Goal: Transaction & Acquisition: Purchase product/service

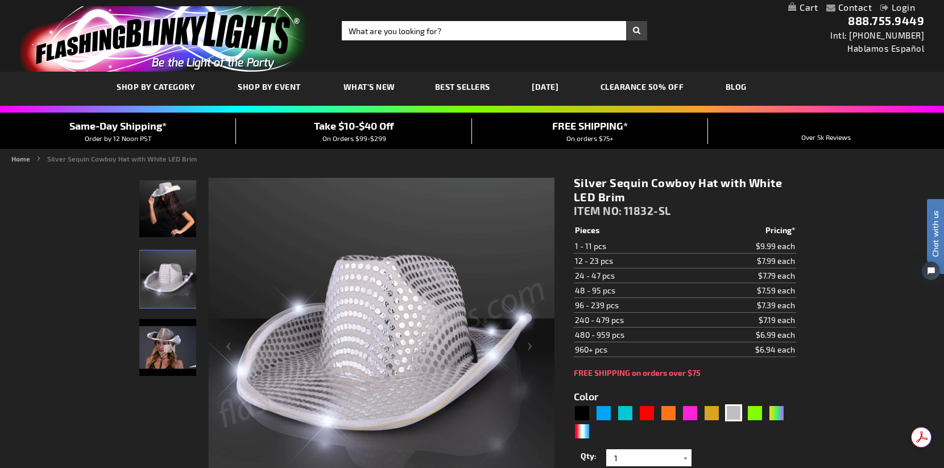
scroll to position [114, 0]
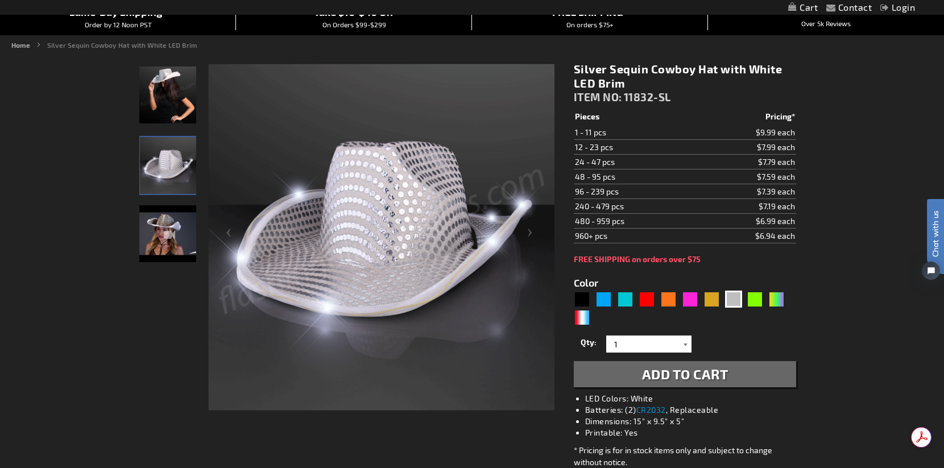
click at [683, 343] on div at bounding box center [685, 343] width 11 height 17
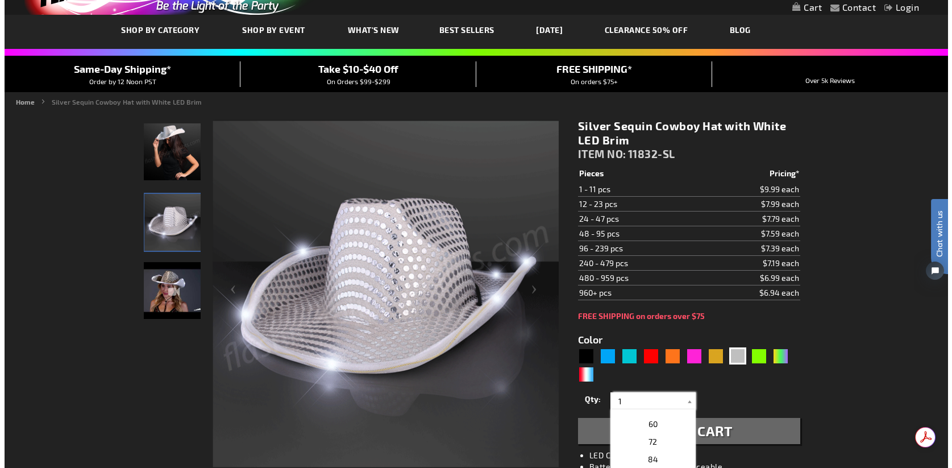
scroll to position [284, 0]
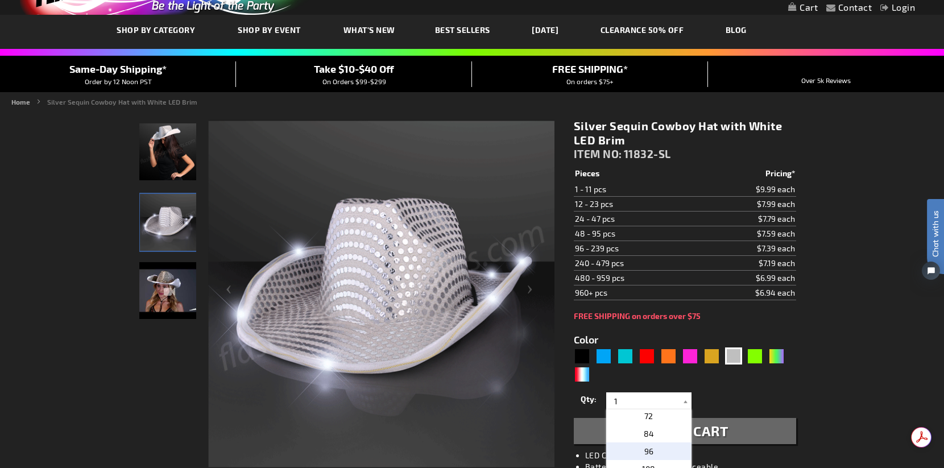
click at [648, 450] on span "96" at bounding box center [648, 451] width 9 height 10
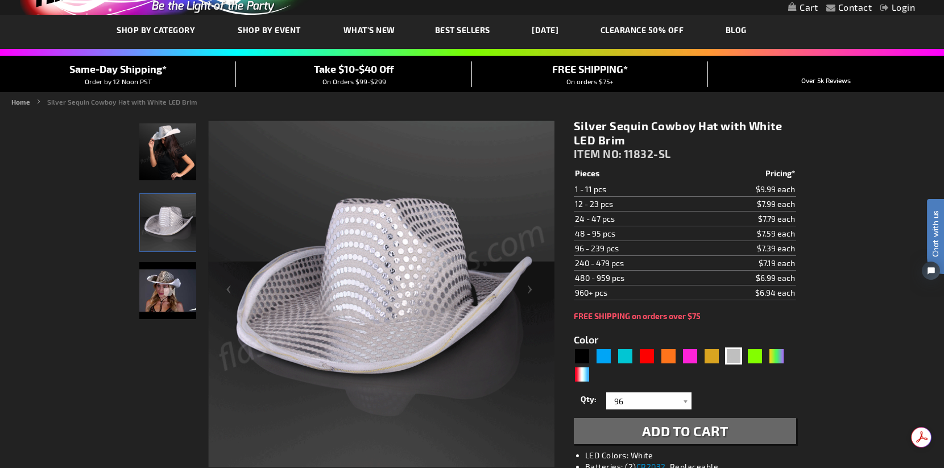
click at [654, 429] on span "Add to Cart" at bounding box center [685, 430] width 86 height 16
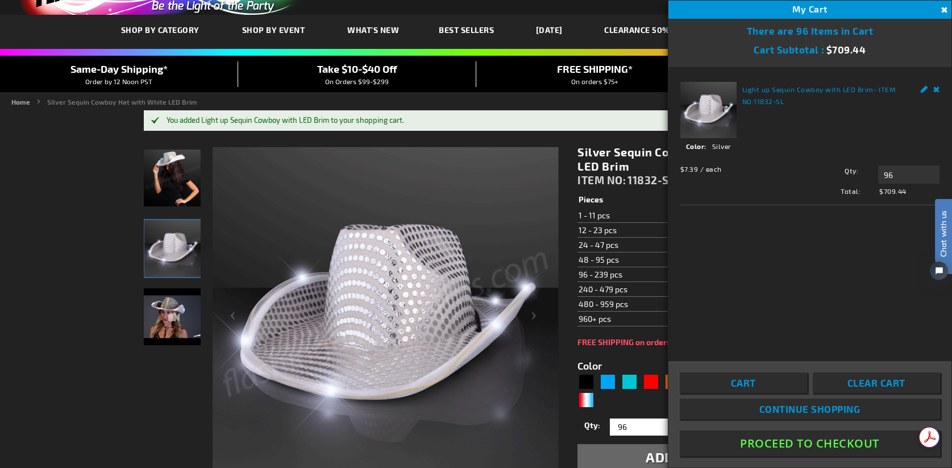
click at [935, 88] on div "Edit Remove" at bounding box center [924, 88] width 31 height 12
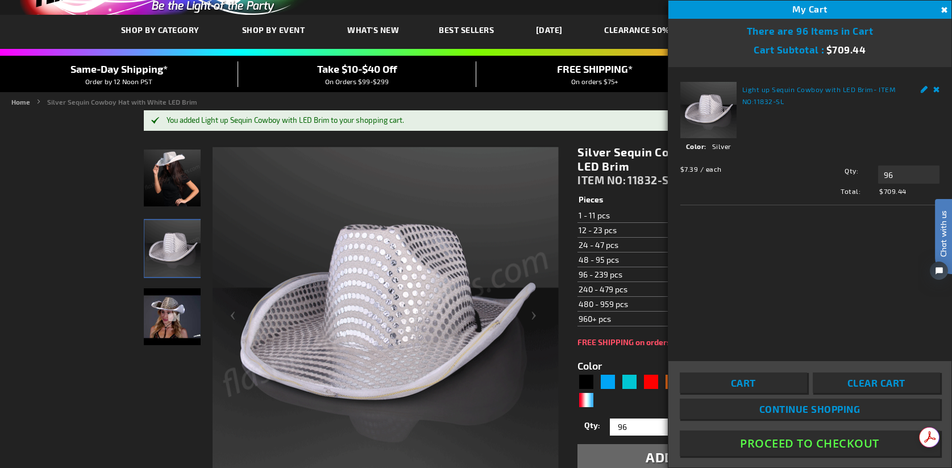
click at [936, 88] on link "Remove" at bounding box center [937, 88] width 7 height 12
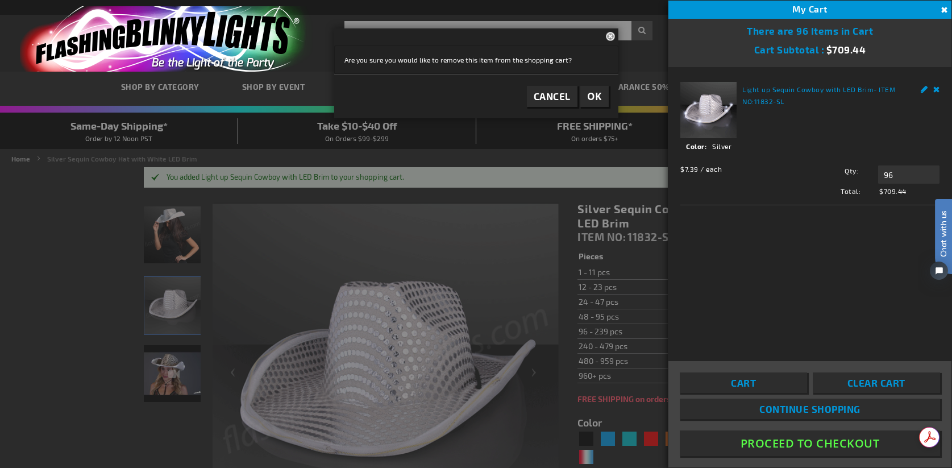
click at [943, 7] on button "Close" at bounding box center [943, 10] width 13 height 13
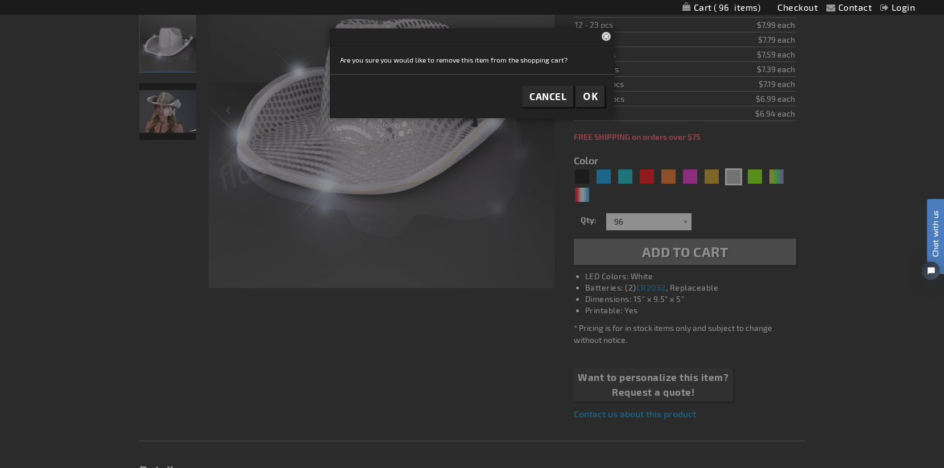
scroll to position [280, 0]
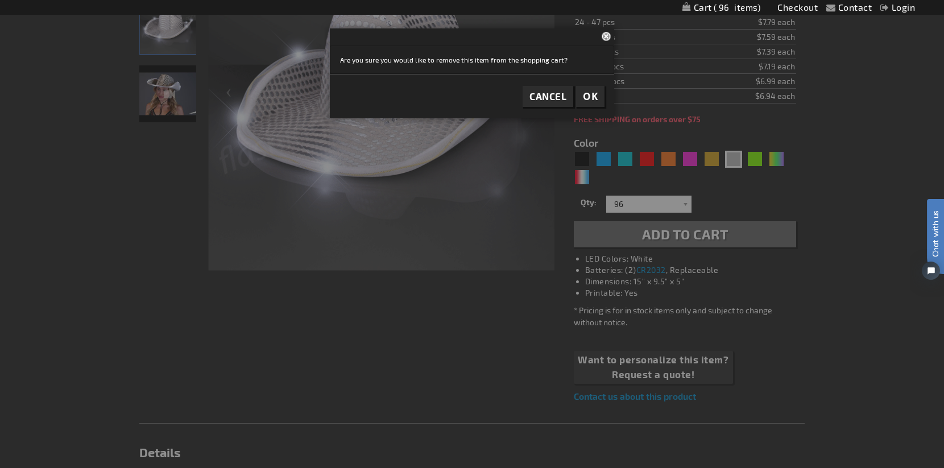
click at [588, 93] on span "OK" at bounding box center [590, 96] width 15 height 13
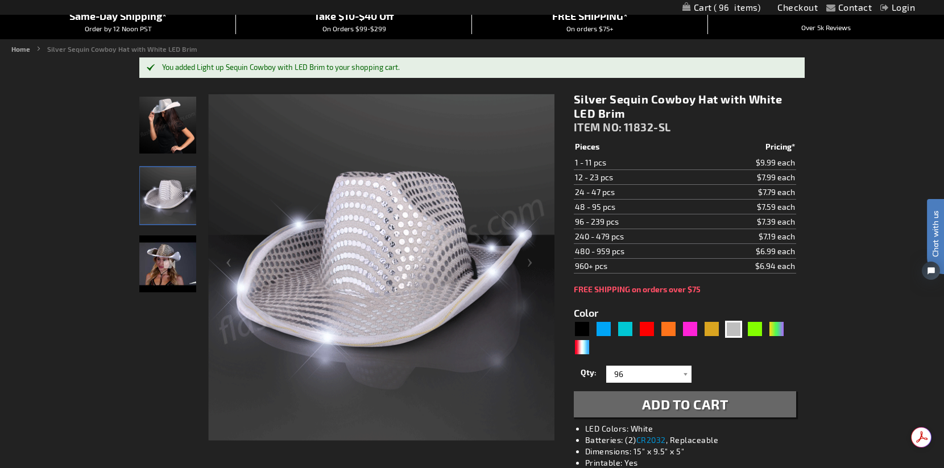
scroll to position [114, 0]
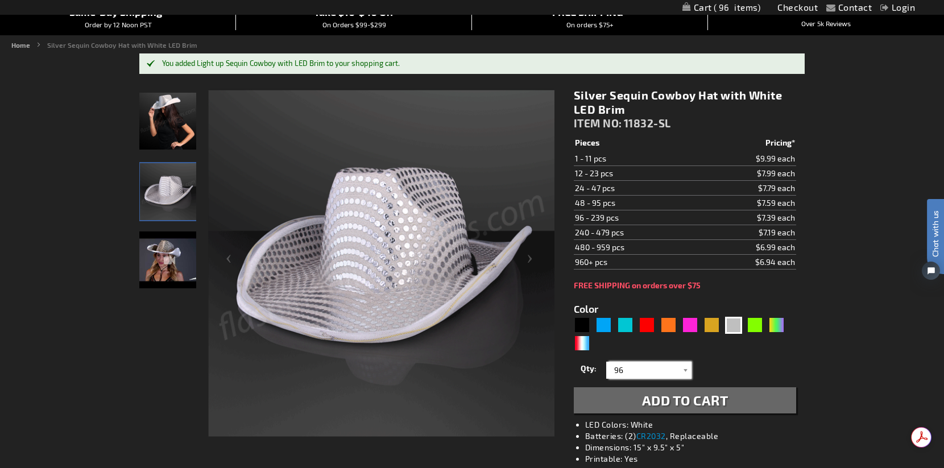
click at [646, 373] on input "96" at bounding box center [650, 370] width 82 height 17
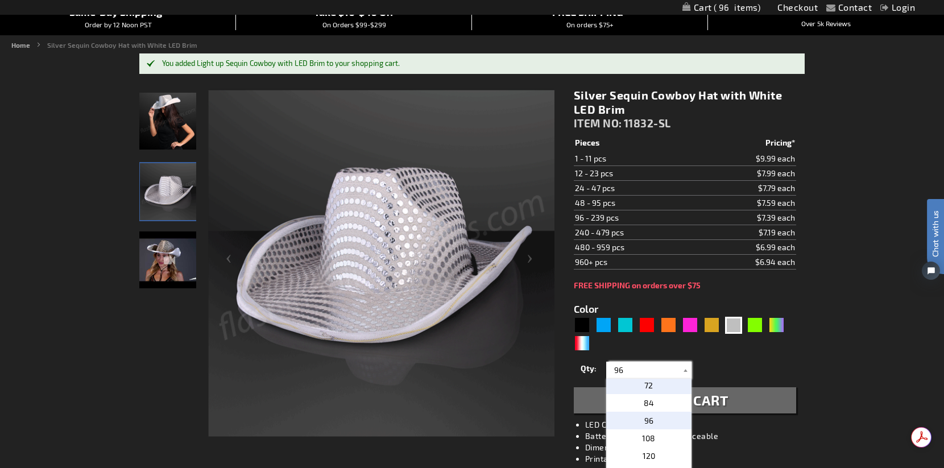
scroll to position [227, 0]
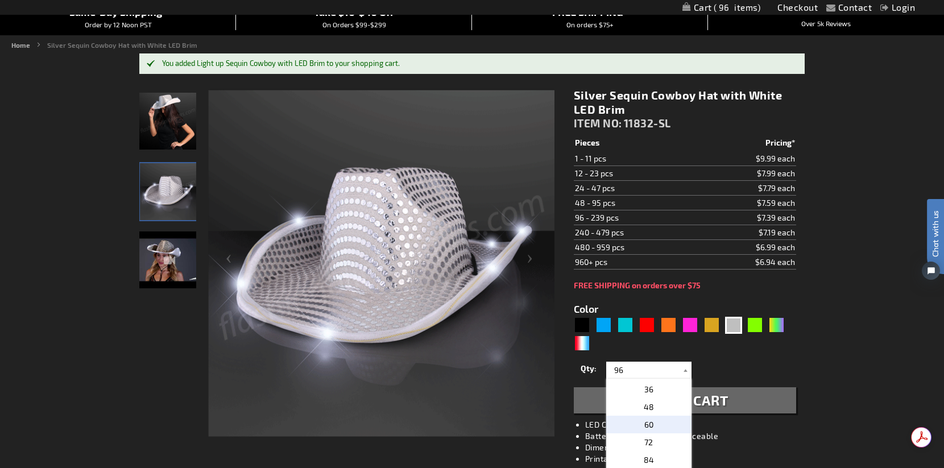
click at [650, 424] on p "60" at bounding box center [648, 425] width 85 height 18
type input "60"
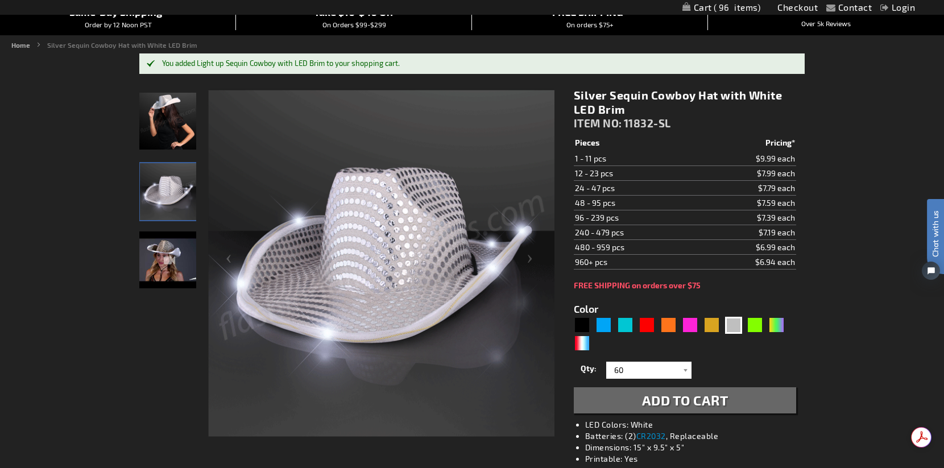
click at [664, 405] on span "Add to Cart" at bounding box center [685, 400] width 86 height 16
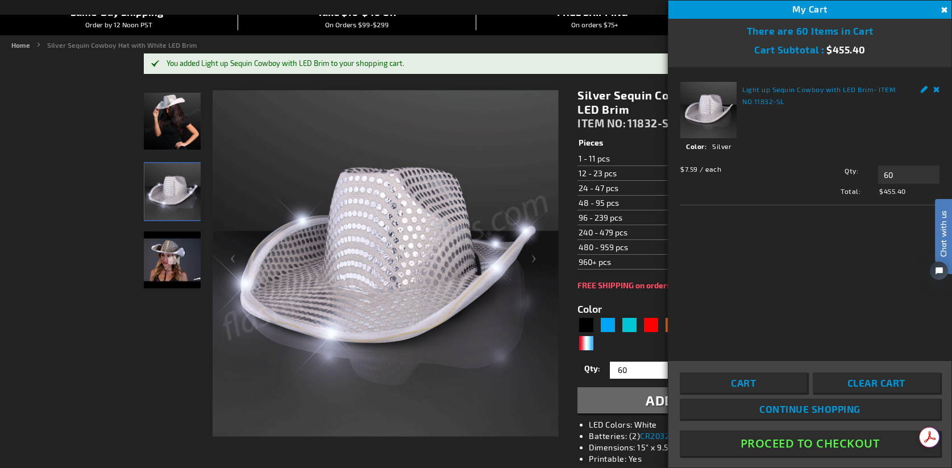
click at [943, 9] on button "Close" at bounding box center [943, 10] width 13 height 13
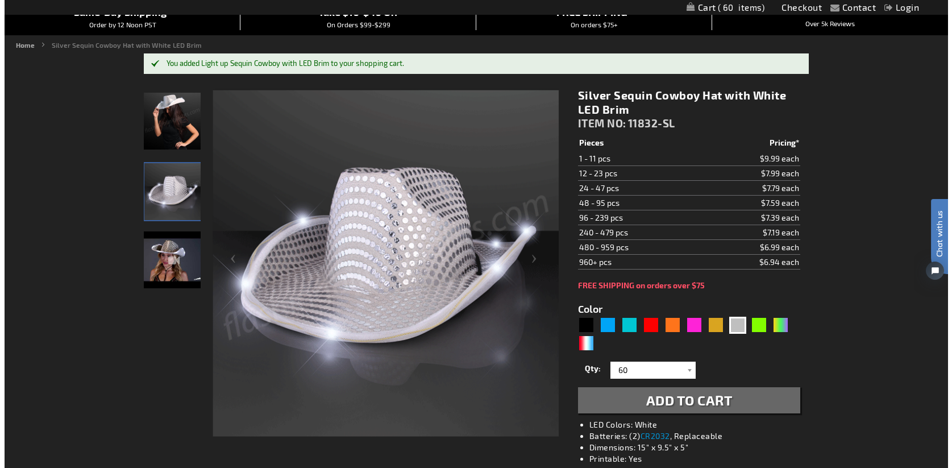
scroll to position [0, 0]
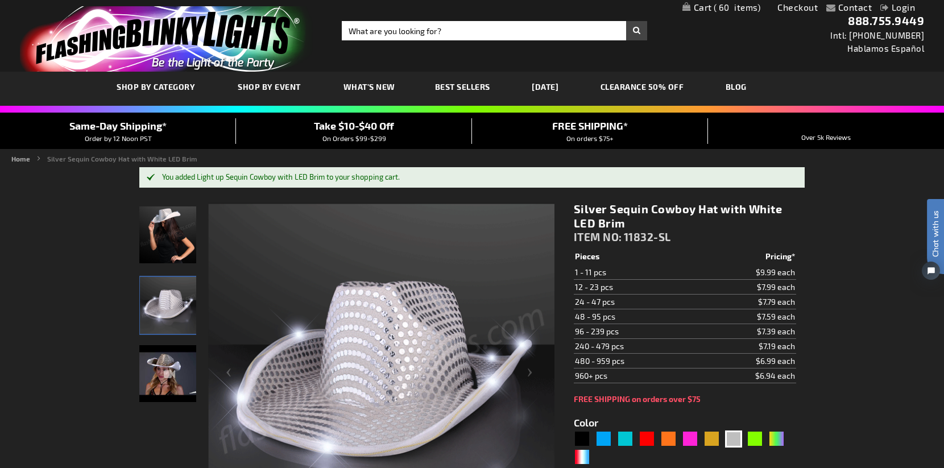
click at [712, 4] on span "60 60 items" at bounding box center [736, 7] width 49 height 9
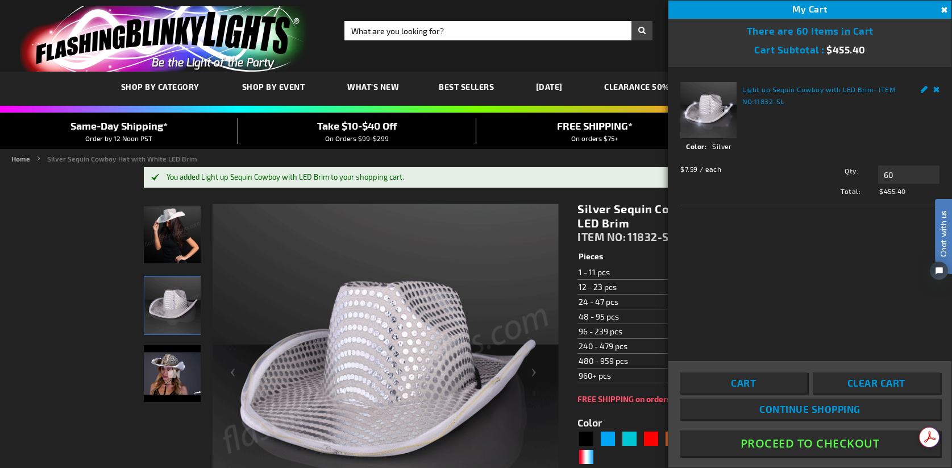
click at [943, 7] on button "Close" at bounding box center [943, 10] width 13 height 13
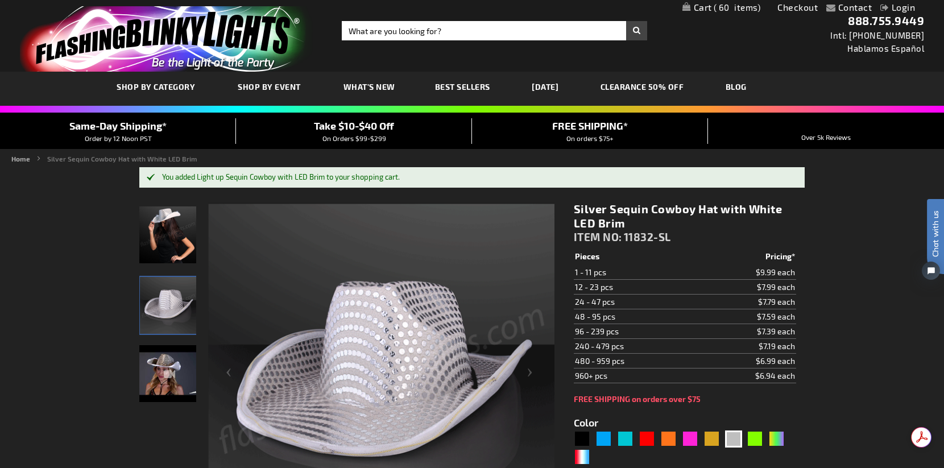
click at [712, 5] on span "60 60 items" at bounding box center [736, 7] width 49 height 9
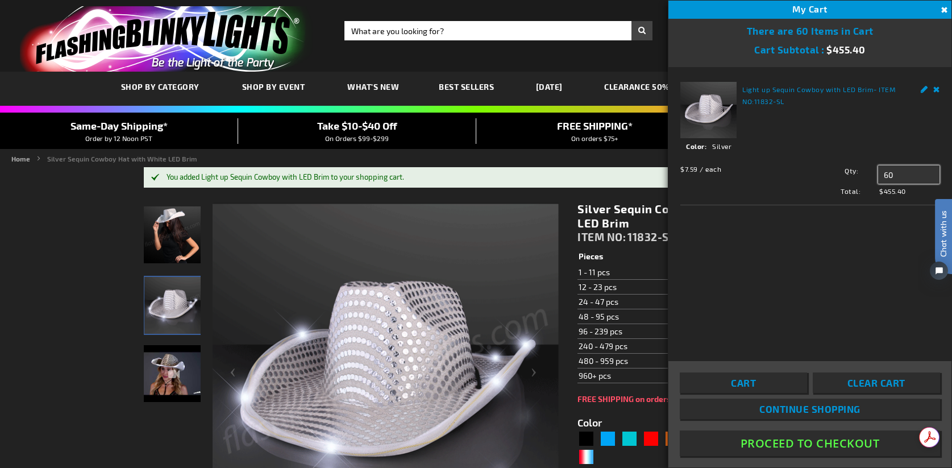
click at [905, 173] on input "60" at bounding box center [908, 174] width 61 height 18
type input "6"
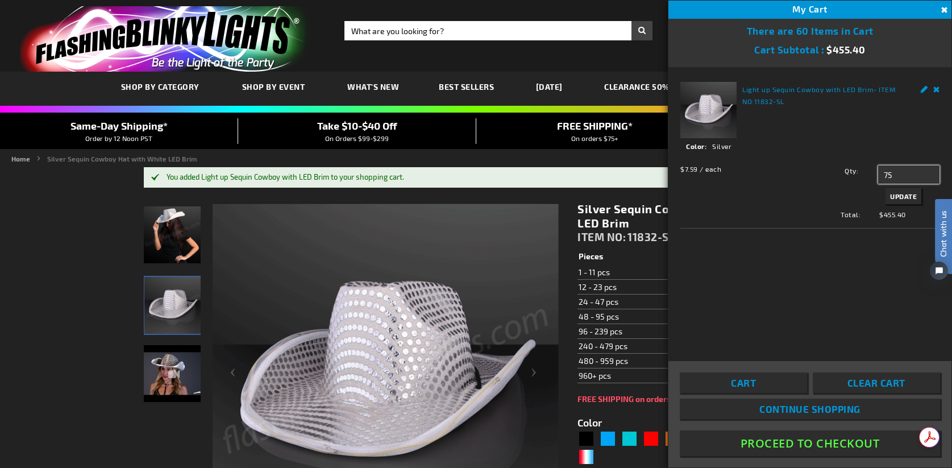
type input "75"
click at [905, 193] on span "Update" at bounding box center [903, 196] width 27 height 8
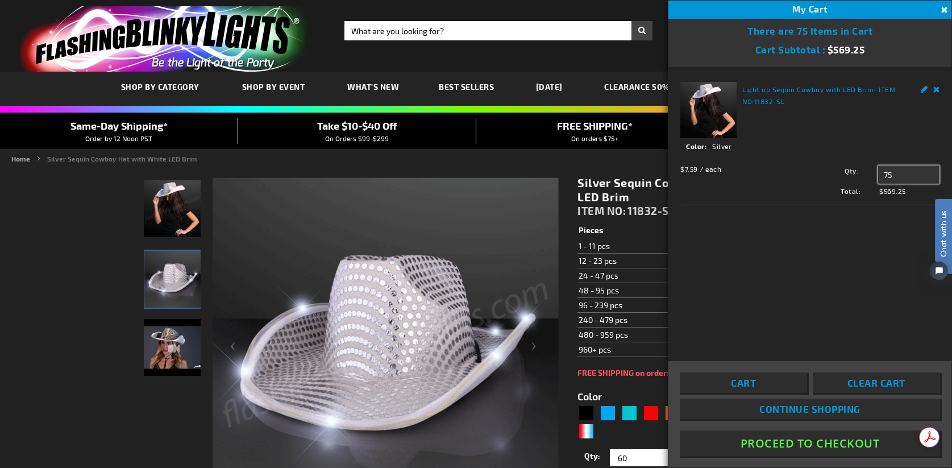
click at [887, 171] on input "75" at bounding box center [908, 174] width 61 height 18
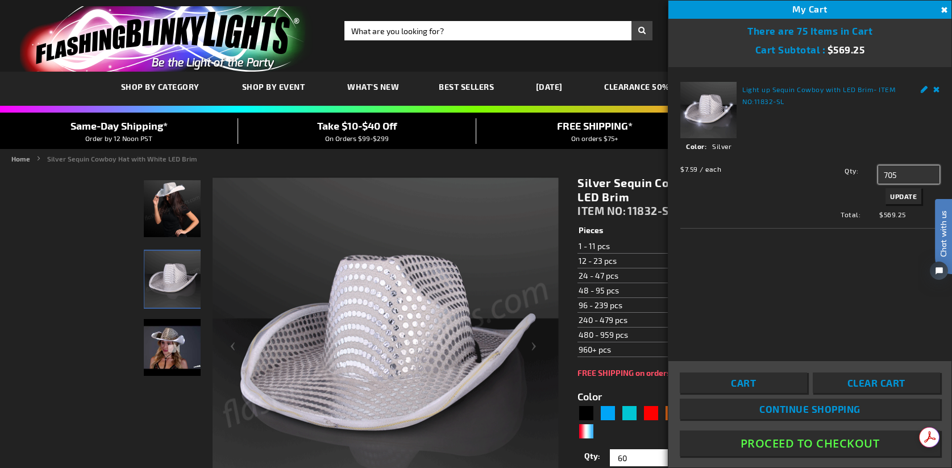
type input "705"
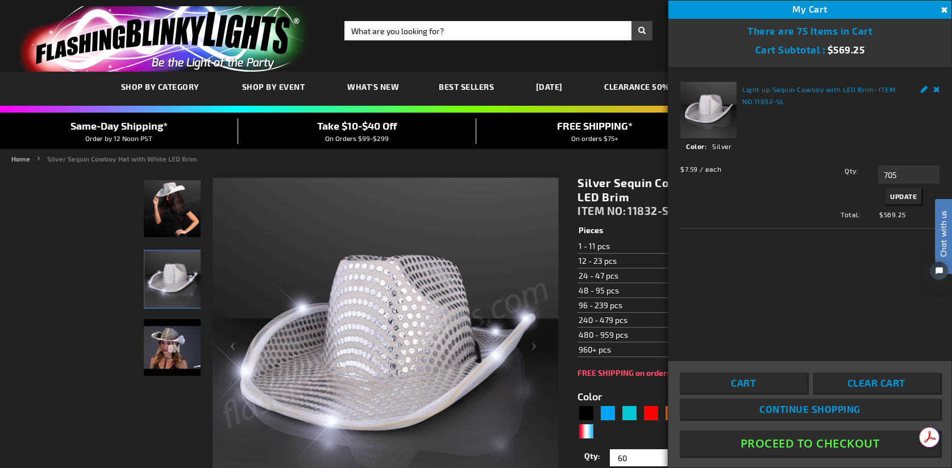
click at [910, 196] on span "Update" at bounding box center [903, 196] width 27 height 8
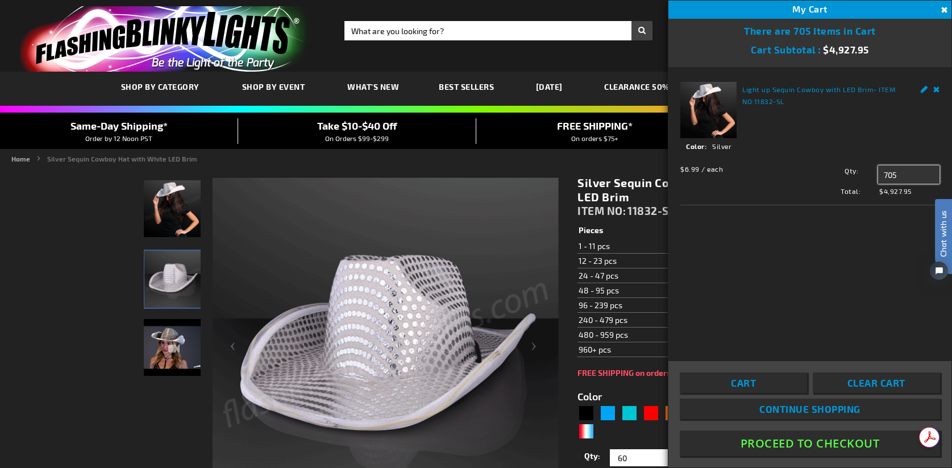
click at [905, 172] on input "705" at bounding box center [908, 174] width 61 height 18
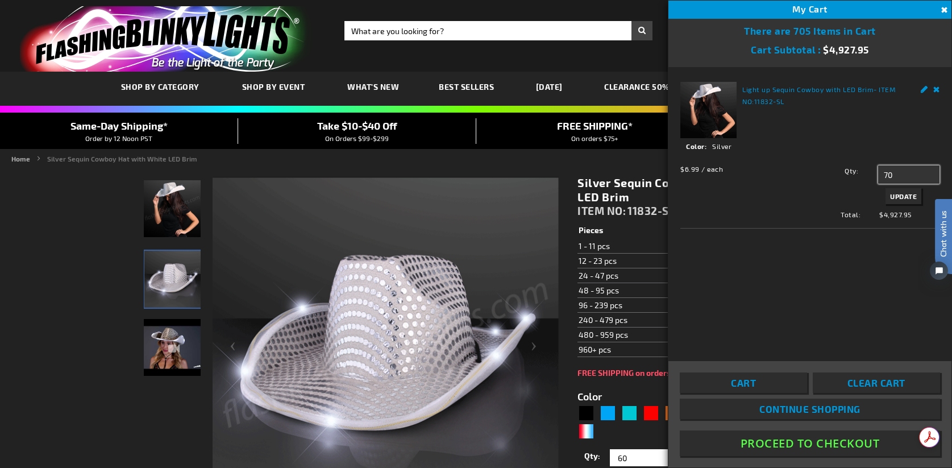
type input "70"
click at [906, 194] on span "Update" at bounding box center [903, 196] width 27 height 8
